Goal: Answer question/provide support

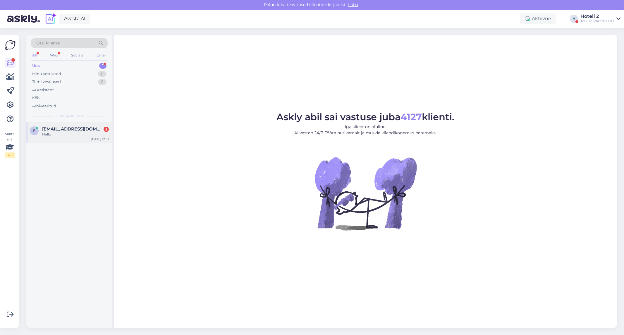
click at [88, 134] on div "Hallo" at bounding box center [75, 134] width 67 height 5
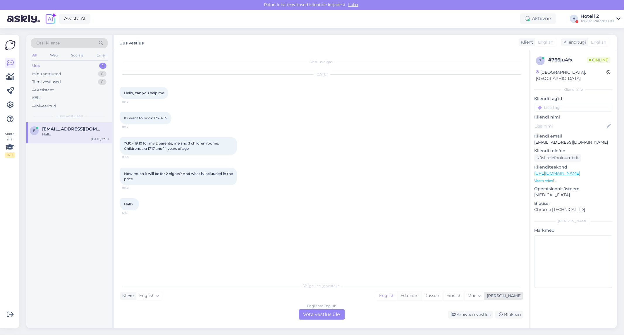
click at [421, 294] on div "Estonian" at bounding box center [409, 296] width 24 height 9
click at [329, 317] on div "English to Estonian Võta vestlus üle" at bounding box center [322, 314] width 46 height 11
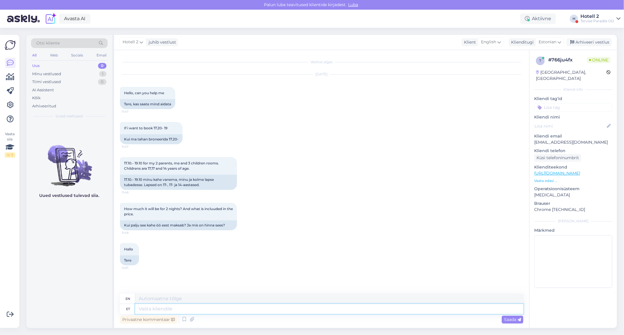
click at [170, 311] on textarea at bounding box center [329, 309] width 388 height 10
type textarea "T"
type textarea "TA"
type textarea "Te"
type textarea "T"
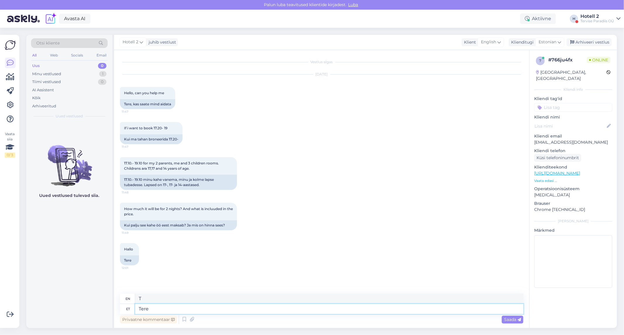
type textarea "Tere!"
type textarea "Hello"
type textarea "Tere!"
type textarea "Hello!"
type textarea "Tere! [PERSON_NAME]"
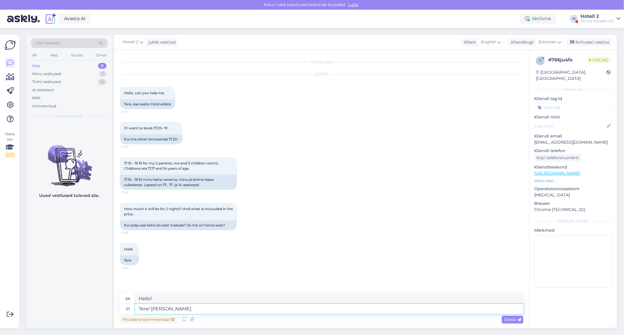
type textarea "Hello! If"
type textarea "Tere! Kui soovi"
type textarea "Hello! If you wish"
type textarea "Tere! Kui soovite"
type textarea "Hello! If you want"
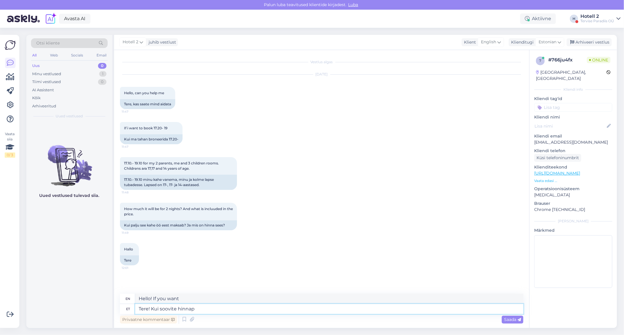
type textarea "Tere! Kui soovite hinnapa"
type textarea "Hello! If you want a price"
type textarea "Tere! Kui soovite hinnapakkumist kirjutage hotell"
type textarea "Hello! If you want a quote, write the hotel"
type textarea "Tere! Kui soovite hinnapakkumist kirjutage hotell@s"
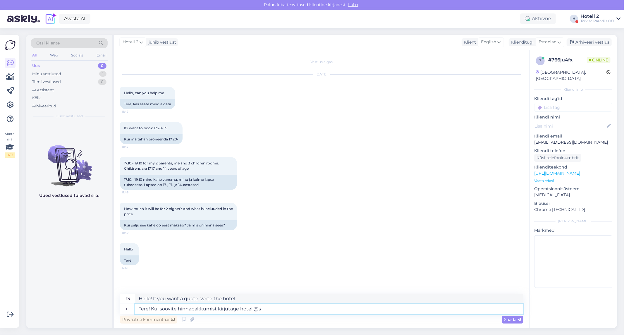
type textarea "Hello! If you would like a quote, please write to hotel@"
type textarea "Tere! Kui soovite hinnapakkumist kirjutage [EMAIL_ADDRESS][DOMAIN_NAME]"
type textarea "Hello! If you would like a quote, please write [EMAIL_ADDRESS][DOMAIN_NAME]"
type textarea "Tere! Kui soovite hinnapakkumist kirjutage [EMAIL_ADDRESS][DOMAIN_NAME]"
click at [521, 322] on div "Saada" at bounding box center [513, 320] width 22 height 8
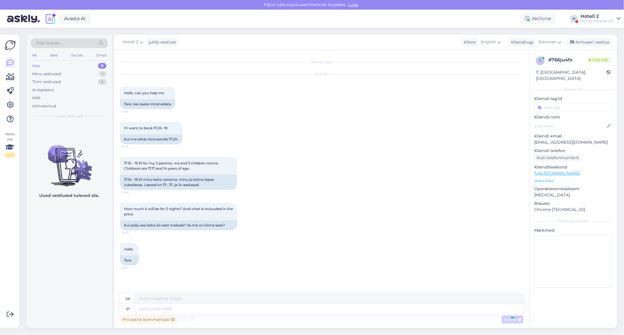
scroll to position [18, 0]
